Goal: Navigation & Orientation: Find specific page/section

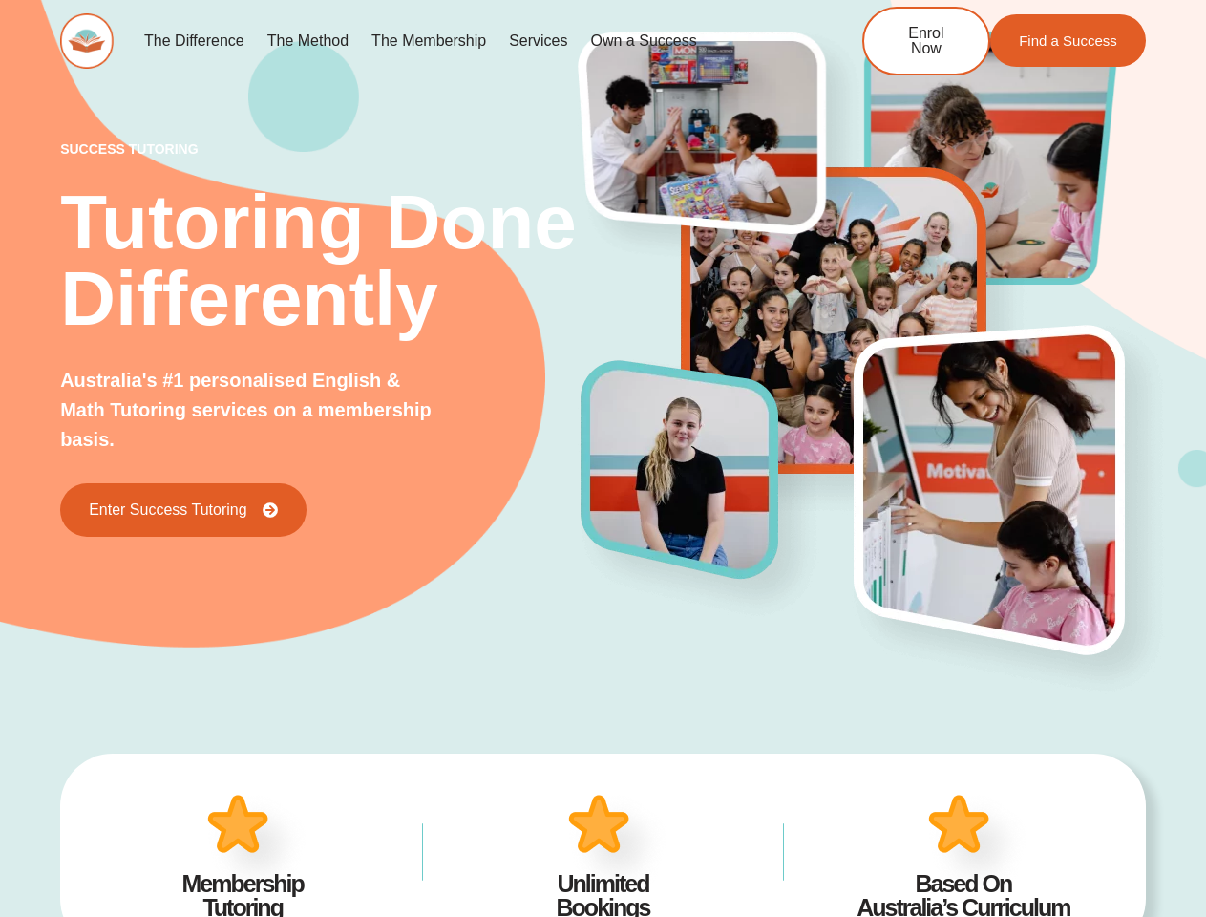
click at [602, 458] on img at bounding box center [698, 488] width 255 height 277
click at [538, 41] on link "Services" at bounding box center [537, 41] width 81 height 44
click at [602, 458] on img at bounding box center [698, 488] width 255 height 277
click at [538, 41] on link "Services" at bounding box center [537, 41] width 81 height 44
